Goal: Task Accomplishment & Management: Use online tool/utility

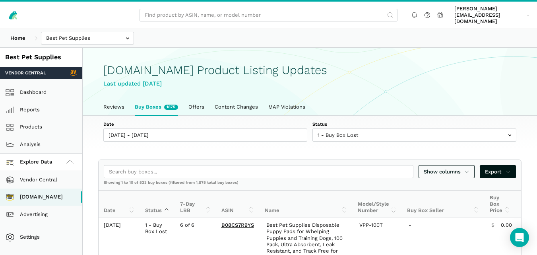
scroll to position [3, 0]
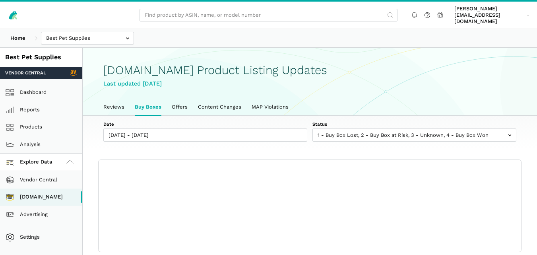
scroll to position [3, 0]
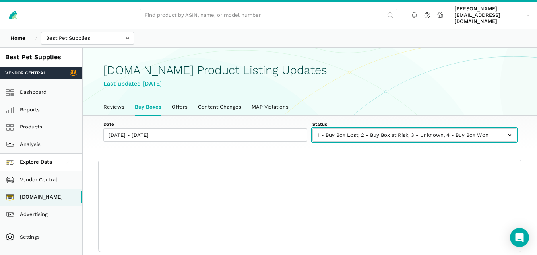
click at [362, 130] on input "text" at bounding box center [414, 134] width 204 height 13
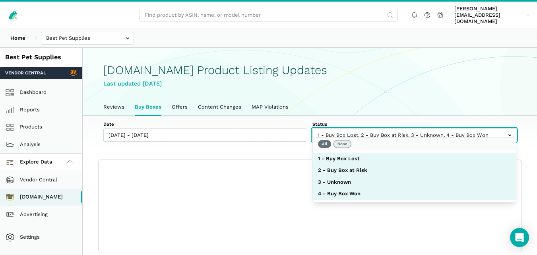
click at [340, 140] on button "None" at bounding box center [342, 144] width 18 height 8
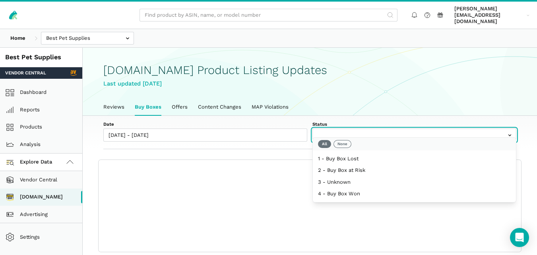
select select "1 - Buy Box Lost"
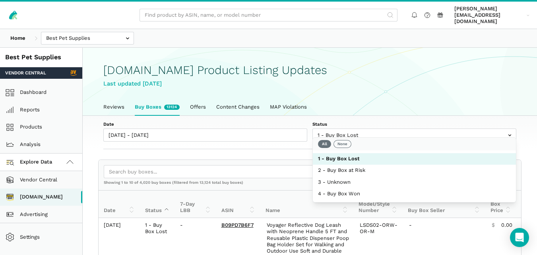
click at [293, 140] on div "Date [DATE] - [DATE] Status 1 - Buy Box Lost 2 - Buy Box at Risk 3 - Unknown 4 …" at bounding box center [310, 133] width 454 height 34
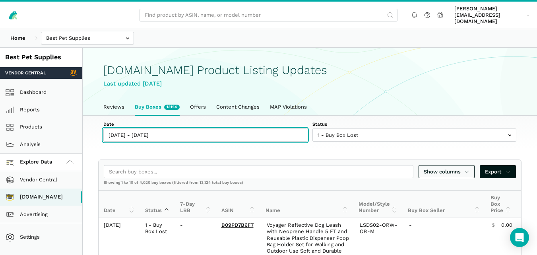
type input "[DATE]"
click at [155, 128] on input "[DATE] - [DATE]" at bounding box center [205, 134] width 204 height 13
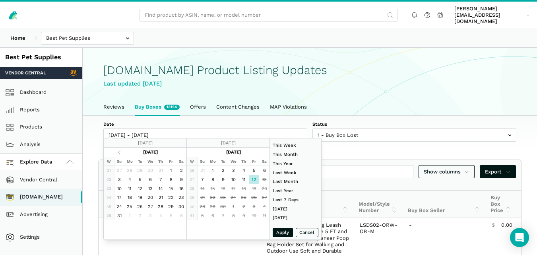
type input "[DATE]"
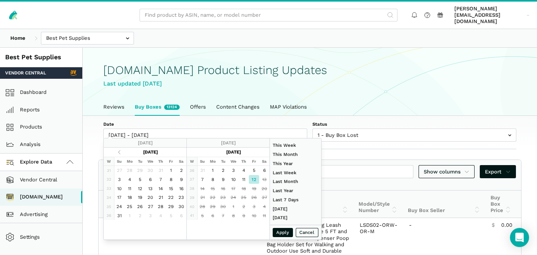
type input "[DATE]"
click at [281, 234] on button "Apply" at bounding box center [283, 232] width 21 height 9
type input "[DATE] - [DATE]"
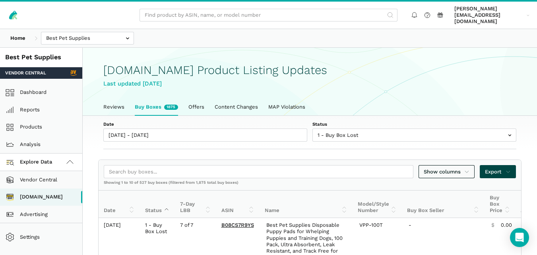
click at [500, 168] on span "Export" at bounding box center [498, 172] width 26 height 8
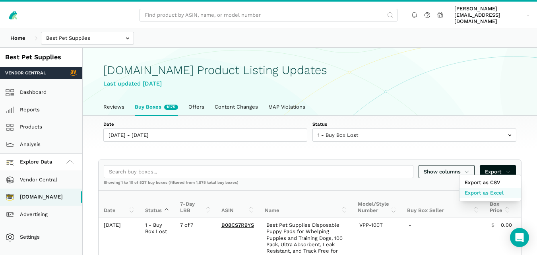
click at [483, 190] on span "Export as Excel" at bounding box center [483, 193] width 39 height 8
